Goal: Task Accomplishment & Management: Use online tool/utility

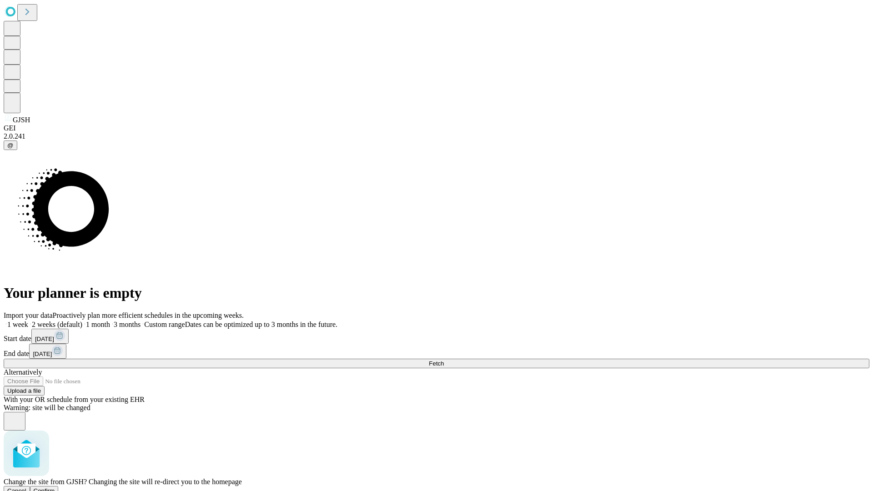
click at [55, 487] on span "Confirm" at bounding box center [44, 490] width 21 height 7
click at [82, 321] on label "2 weeks (default)" at bounding box center [55, 325] width 54 height 8
click at [444, 360] on span "Fetch" at bounding box center [436, 363] width 15 height 7
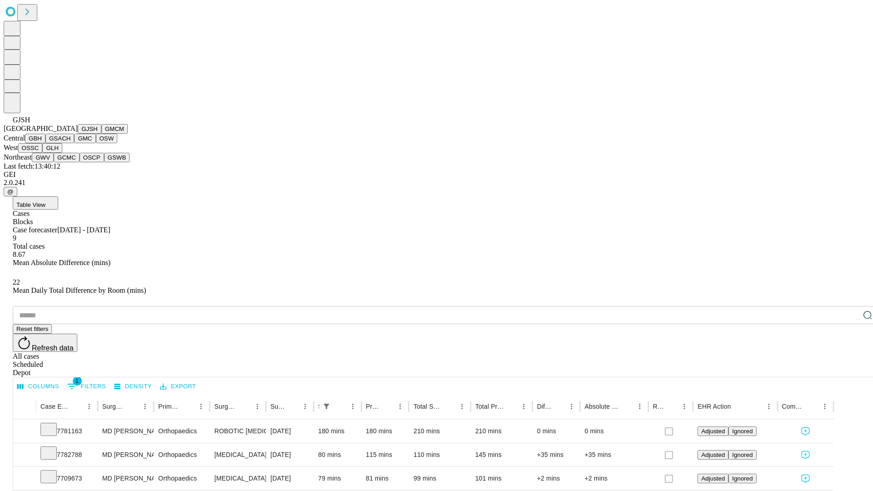
click at [101, 134] on button "GMCM" at bounding box center [114, 129] width 26 height 10
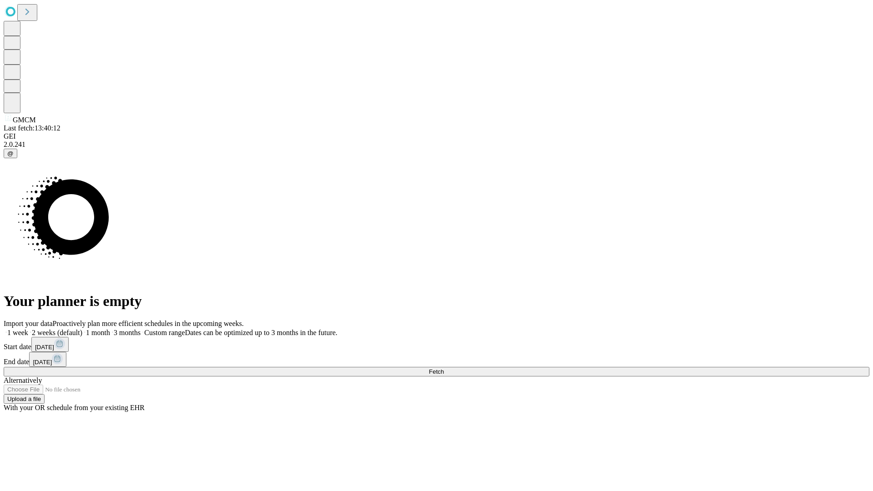
click at [82, 329] on label "2 weeks (default)" at bounding box center [55, 333] width 54 height 8
click at [444, 368] on span "Fetch" at bounding box center [436, 371] width 15 height 7
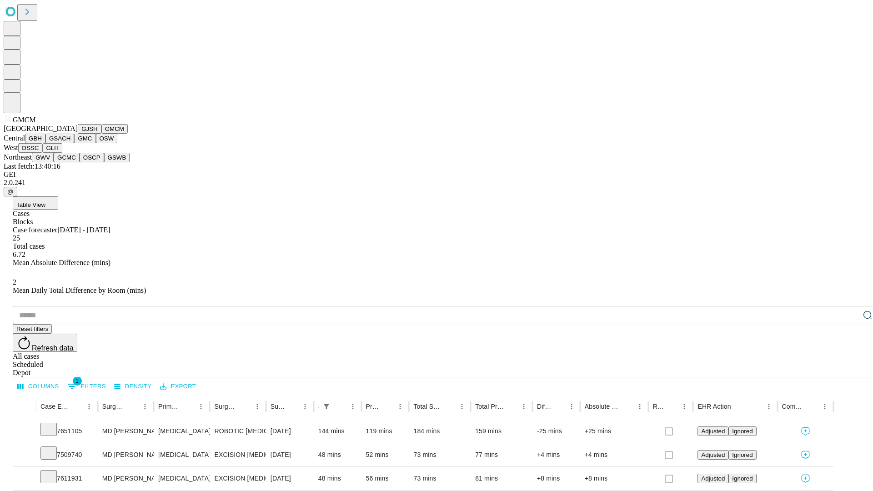
click at [45, 143] on button "GBH" at bounding box center [35, 139] width 20 height 10
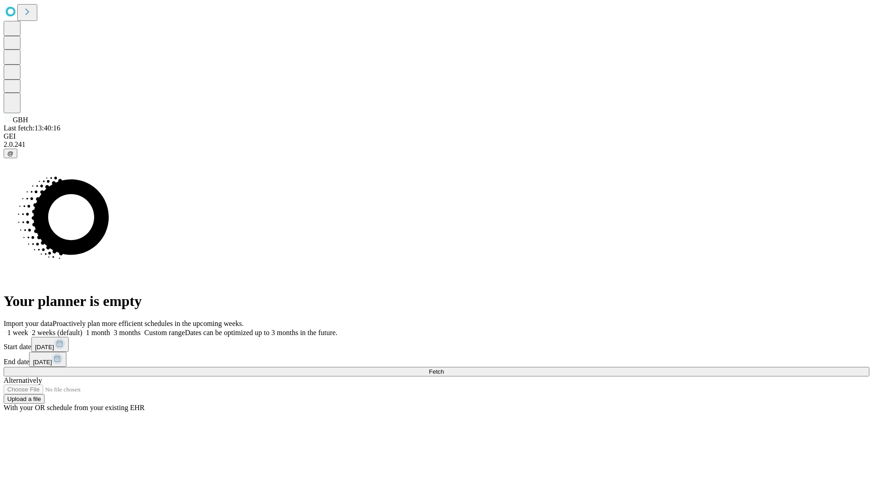
click at [444, 368] on span "Fetch" at bounding box center [436, 371] width 15 height 7
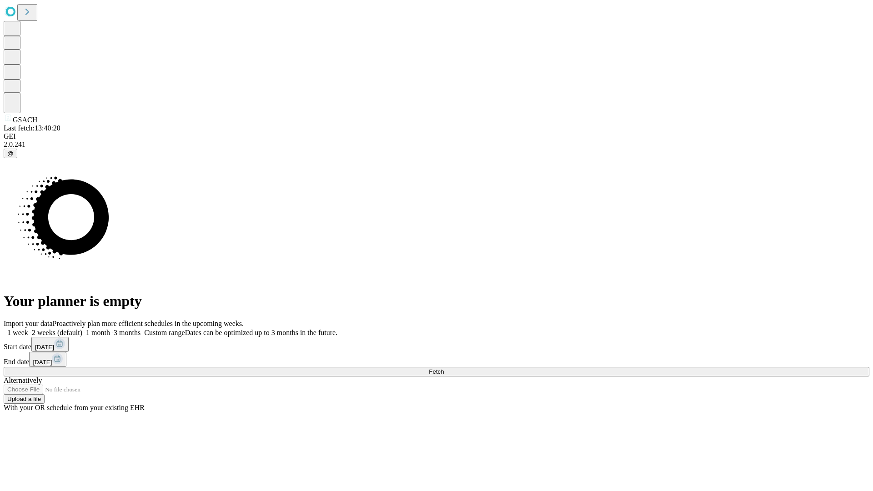
click at [82, 329] on label "2 weeks (default)" at bounding box center [55, 333] width 54 height 8
click at [444, 368] on span "Fetch" at bounding box center [436, 371] width 15 height 7
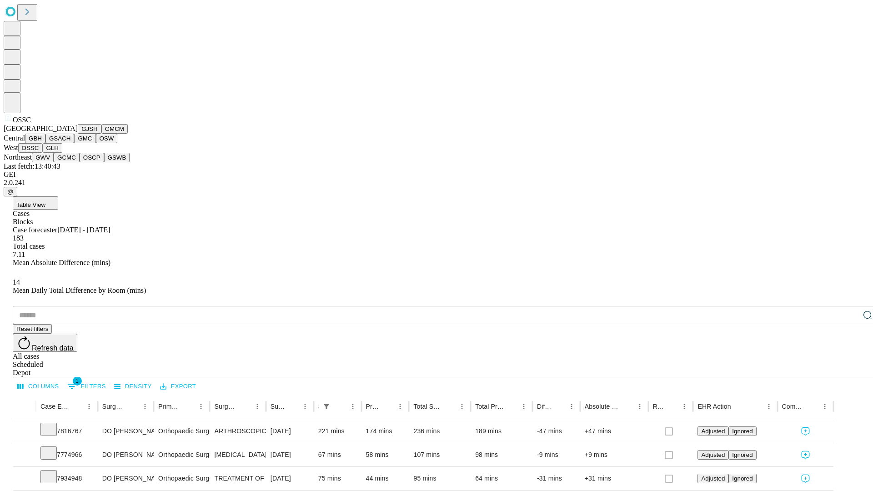
click at [62, 153] on button "GLH" at bounding box center [52, 148] width 20 height 10
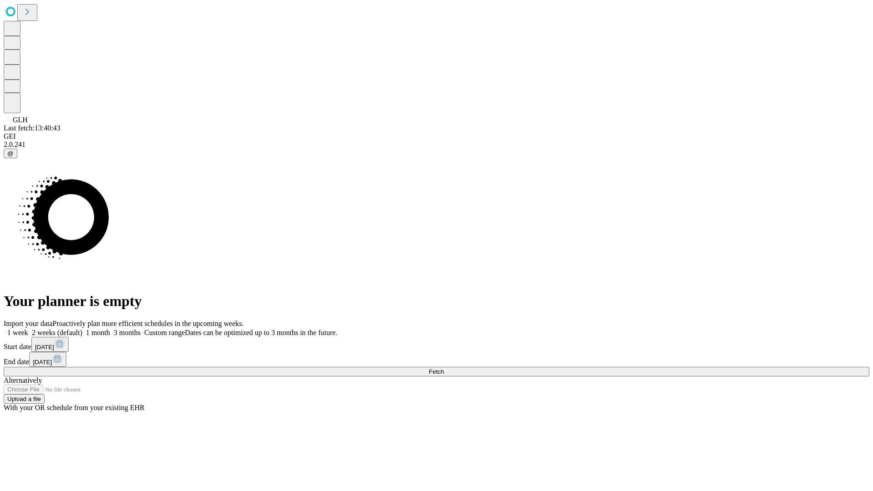
click at [444, 368] on span "Fetch" at bounding box center [436, 371] width 15 height 7
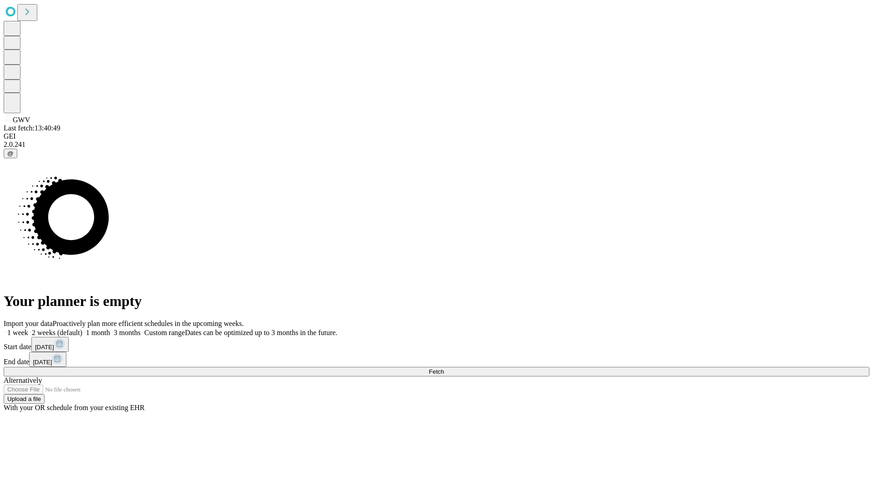
click at [82, 329] on label "2 weeks (default)" at bounding box center [55, 333] width 54 height 8
click at [444, 368] on span "Fetch" at bounding box center [436, 371] width 15 height 7
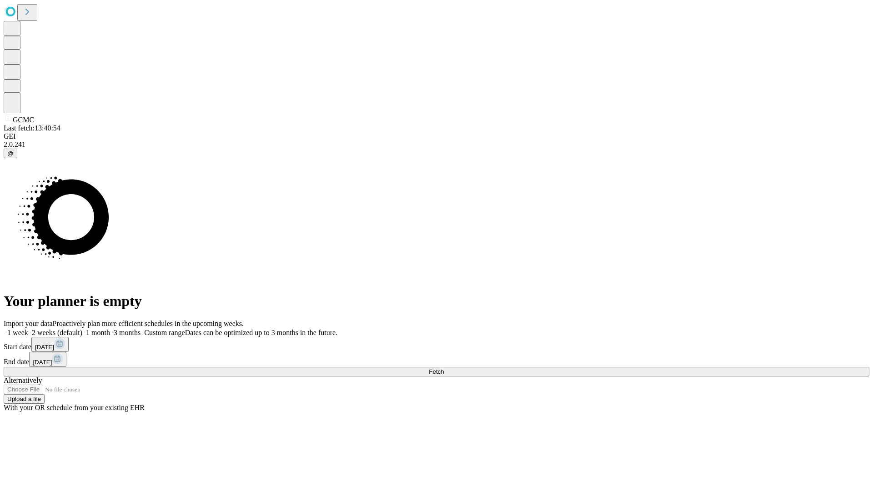
click at [82, 329] on label "2 weeks (default)" at bounding box center [55, 333] width 54 height 8
click at [444, 368] on span "Fetch" at bounding box center [436, 371] width 15 height 7
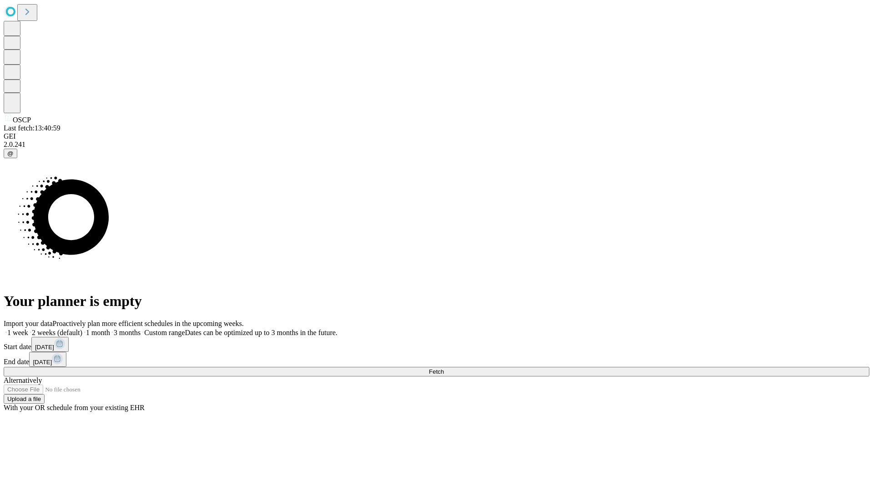
click at [82, 329] on label "2 weeks (default)" at bounding box center [55, 333] width 54 height 8
click at [444, 368] on span "Fetch" at bounding box center [436, 371] width 15 height 7
